Goal: Task Accomplishment & Management: Manage account settings

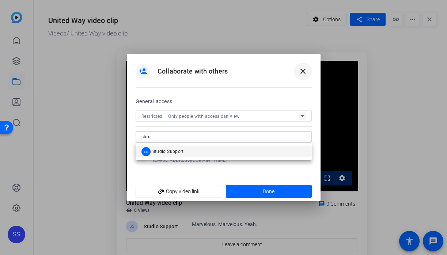
click at [304, 68] on mat-icon "close" at bounding box center [303, 71] width 9 height 9
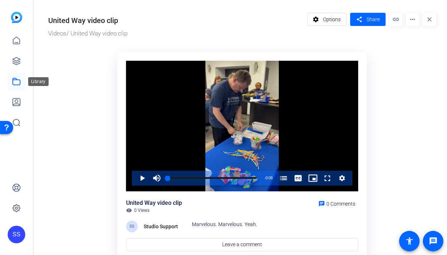
click at [20, 80] on icon at bounding box center [16, 81] width 7 height 7
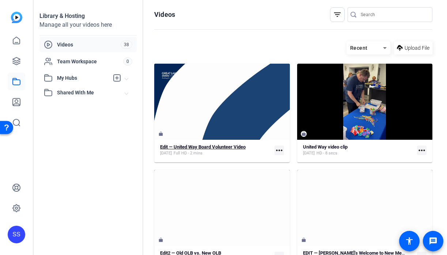
click at [191, 149] on strong "Edit — United Way Board Volunteer Video" at bounding box center [203, 146] width 86 height 5
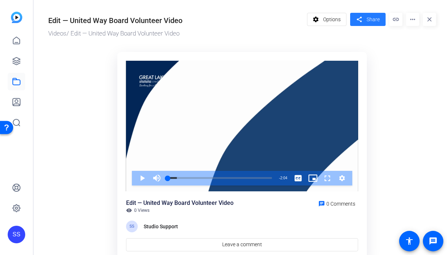
click at [378, 23] on span at bounding box center [368, 20] width 35 height 18
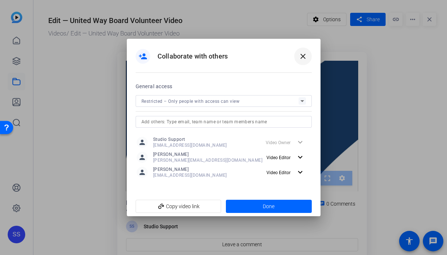
click at [302, 60] on mat-icon "close" at bounding box center [303, 56] width 9 height 9
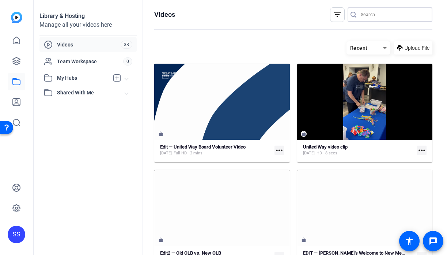
click at [382, 18] on input "Search" at bounding box center [394, 14] width 66 height 9
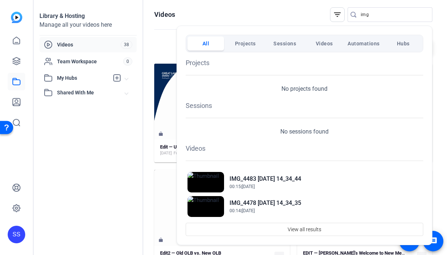
drag, startPoint x: 379, startPoint y: 13, endPoint x: 344, endPoint y: 12, distance: 35.1
click at [344, 12] on div at bounding box center [223, 127] width 447 height 255
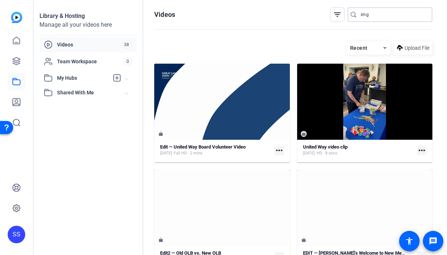
drag, startPoint x: 370, startPoint y: 12, endPoint x: 346, endPoint y: 13, distance: 24.2
click at [346, 13] on div "filter_list img" at bounding box center [381, 14] width 102 height 15
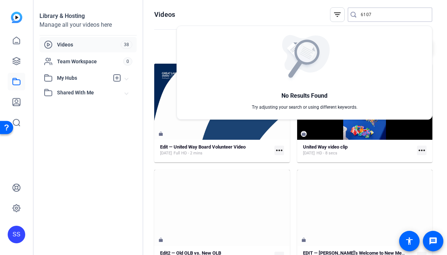
type input "6107"
click at [13, 229] on div at bounding box center [223, 127] width 447 height 255
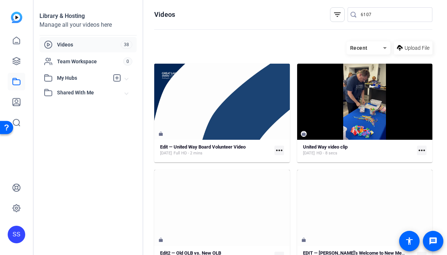
click at [16, 232] on div "SS" at bounding box center [17, 235] width 18 height 18
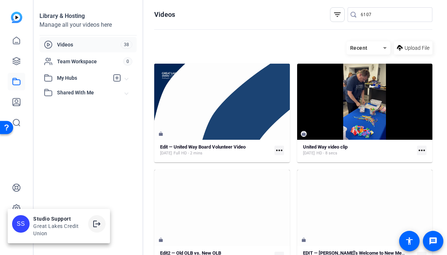
click at [100, 222] on mat-icon "logout" at bounding box center [97, 224] width 9 height 9
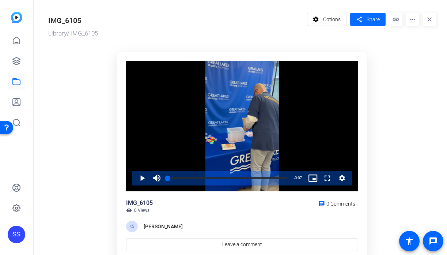
click at [365, 13] on span at bounding box center [368, 20] width 35 height 18
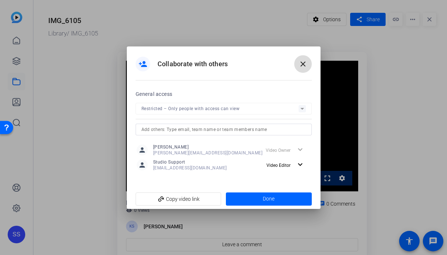
click at [306, 58] on span at bounding box center [304, 64] width 18 height 18
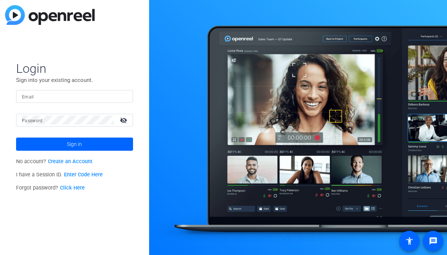
click at [85, 99] on input "Email" at bounding box center [74, 96] width 105 height 9
click at [124, 95] on div at bounding box center [123, 96] width 9 height 9
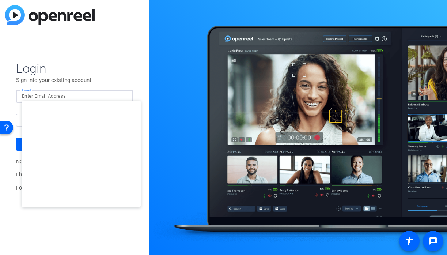
type input "[EMAIL_ADDRESS][DOMAIN_NAME]"
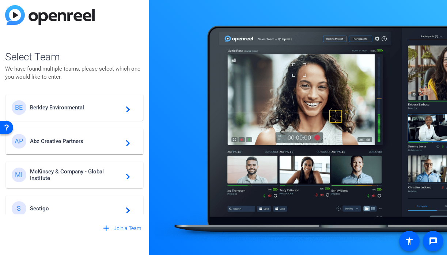
click at [80, 109] on span "Berkley Environmental" at bounding box center [75, 107] width 91 height 7
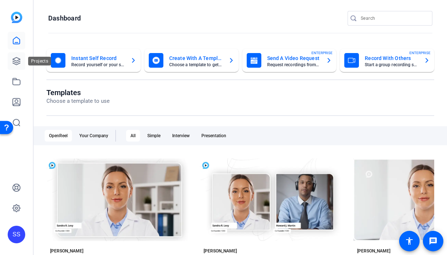
click at [18, 59] on icon at bounding box center [16, 61] width 9 height 9
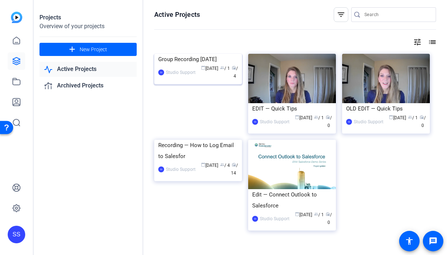
click at [178, 65] on div "Group Recording [DATE]" at bounding box center [198, 59] width 80 height 11
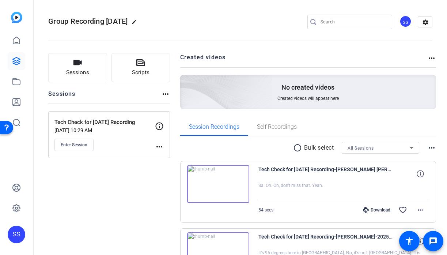
click at [408, 25] on div "SS" at bounding box center [406, 21] width 12 height 12
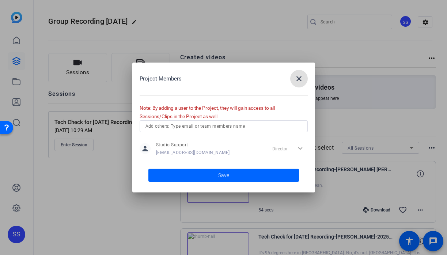
click at [295, 79] on mat-icon "close" at bounding box center [299, 78] width 9 height 9
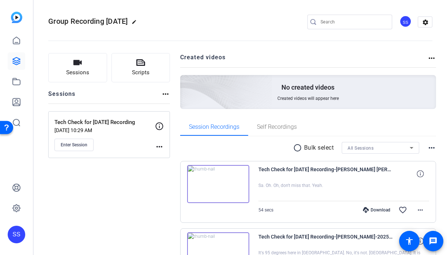
click at [161, 149] on mat-icon "more_horiz" at bounding box center [159, 146] width 9 height 9
click at [166, 157] on span "Edit Session" at bounding box center [177, 157] width 33 height 9
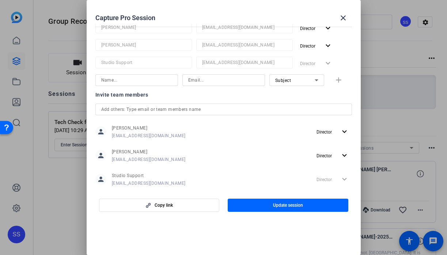
scroll to position [130, 0]
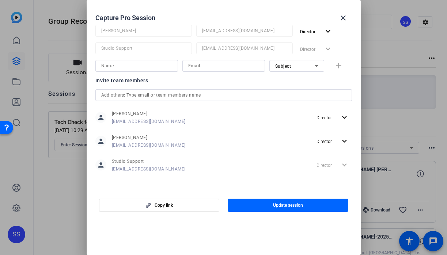
click at [215, 91] on input "text" at bounding box center [223, 95] width 245 height 9
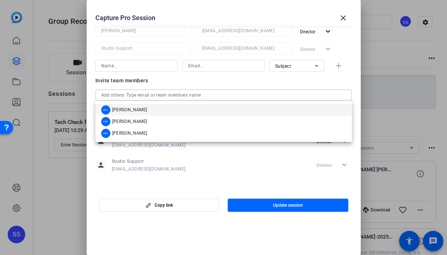
paste input "storreblanca@berkleyenvironmental.com"
type input "storreblanca@berkleyenvironmental.com"
click at [345, 18] on mat-icon "close" at bounding box center [343, 18] width 9 height 9
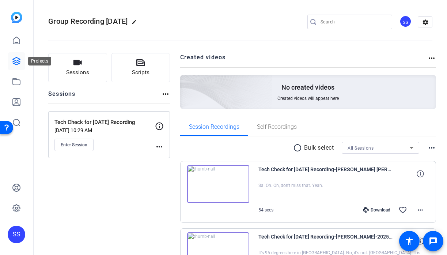
click at [20, 60] on icon at bounding box center [16, 61] width 9 height 9
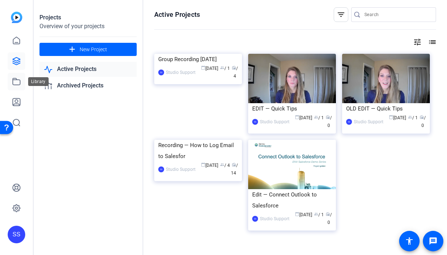
click at [19, 82] on icon at bounding box center [16, 81] width 9 height 9
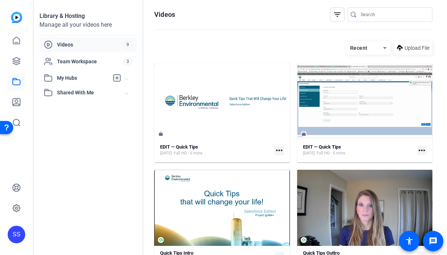
click at [19, 82] on icon at bounding box center [16, 81] width 9 height 9
click at [20, 230] on div "SS" at bounding box center [17, 235] width 18 height 18
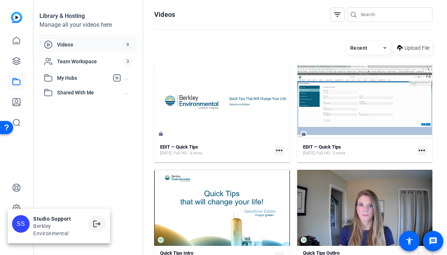
click at [102, 225] on span at bounding box center [97, 224] width 18 height 18
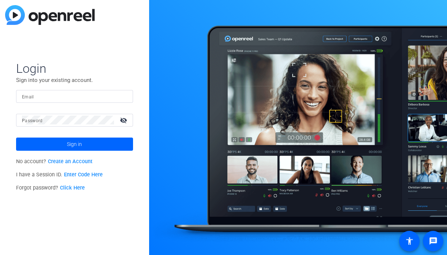
click at [104, 91] on div at bounding box center [74, 96] width 105 height 13
click at [124, 97] on div at bounding box center [123, 96] width 9 height 9
click at [123, 97] on img at bounding box center [121, 96] width 5 height 9
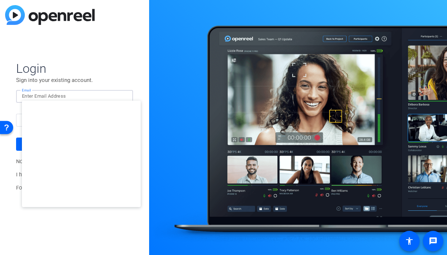
type input "[EMAIL_ADDRESS][DOMAIN_NAME]"
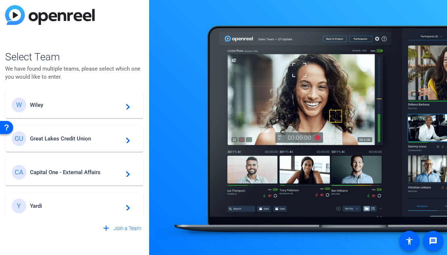
scroll to position [4, 0]
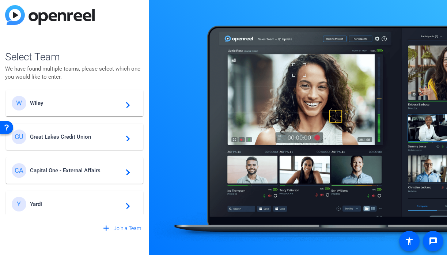
click at [102, 137] on span "Great Lakes Credit Union" at bounding box center [75, 137] width 91 height 7
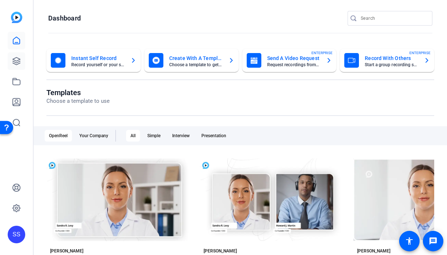
click at [19, 66] on link at bounding box center [17, 61] width 18 height 18
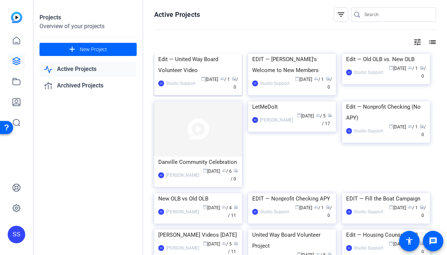
click at [173, 76] on div "Edit — United Way Board Volunteer Video" at bounding box center [198, 65] width 80 height 22
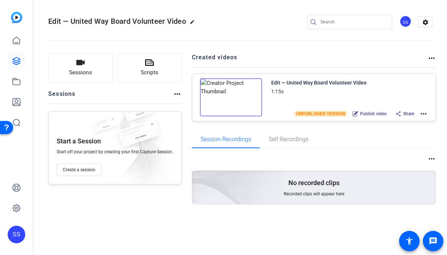
click at [421, 113] on mat-icon "more_horiz" at bounding box center [424, 113] width 9 height 9
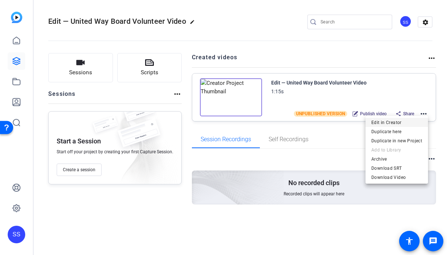
click at [394, 120] on span "Edit in Creator" at bounding box center [397, 122] width 51 height 9
